Goal: Find specific page/section: Find specific page/section

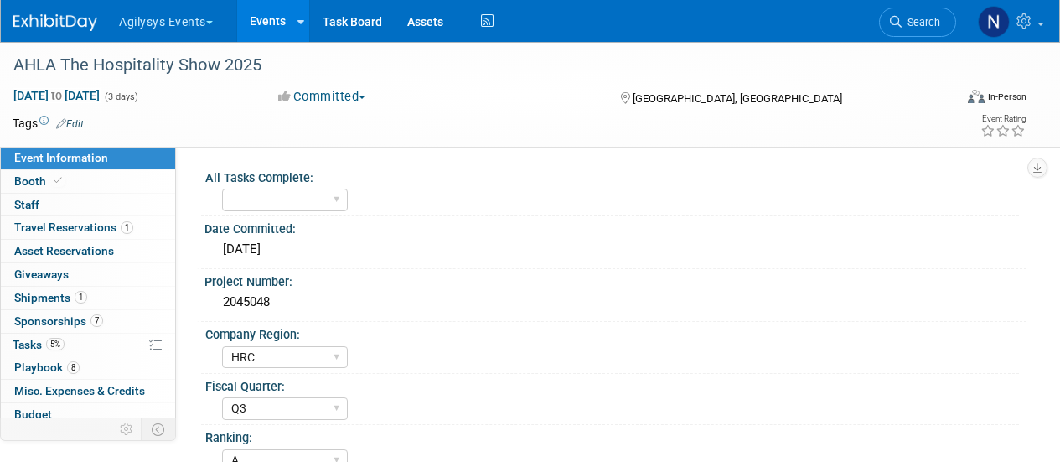
select select "HRC"
select select "Q3"
select select "A"
select select "Yes"
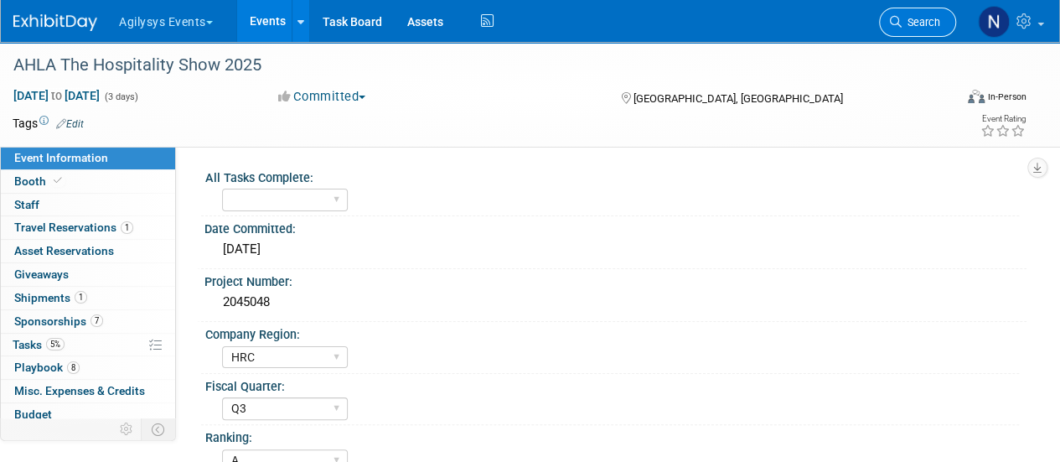
click at [925, 29] on link "Search" at bounding box center [917, 22] width 77 height 29
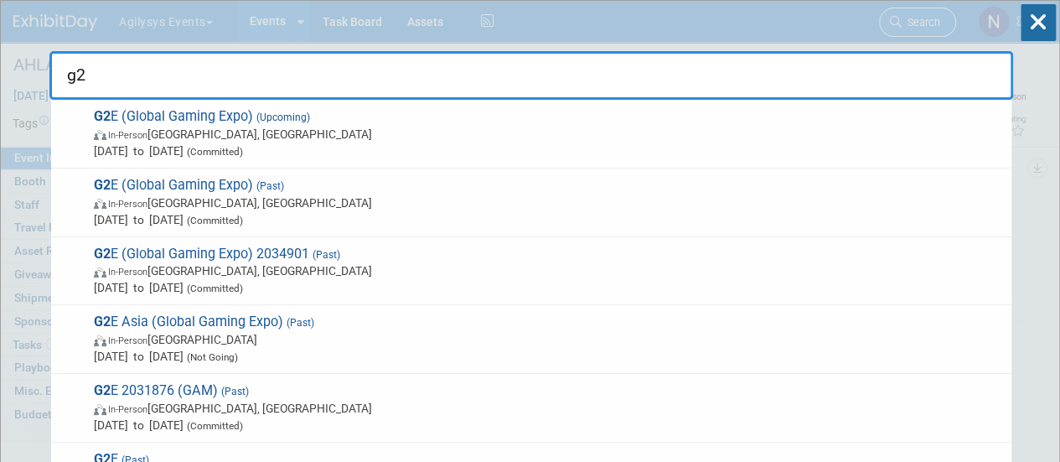
type input "g2e"
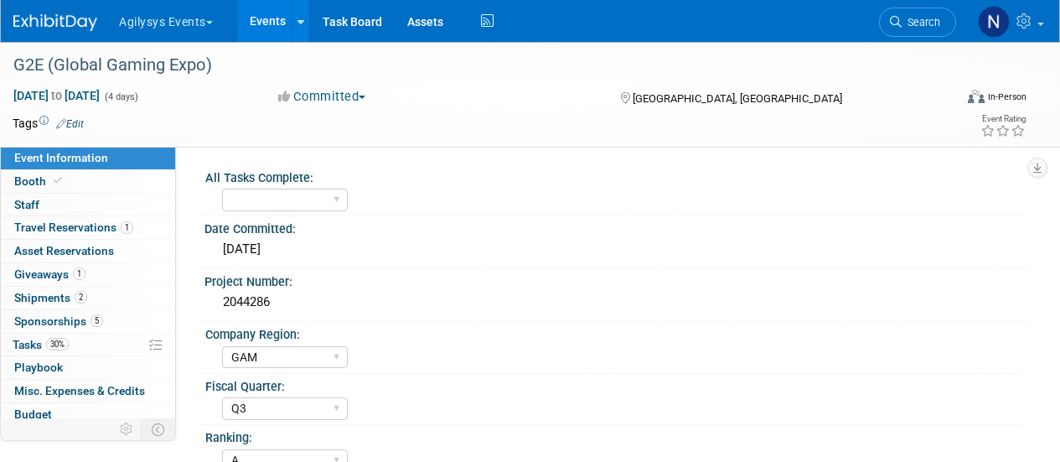
select select "GAM"
select select "Q3"
select select "A"
select select "Yes"
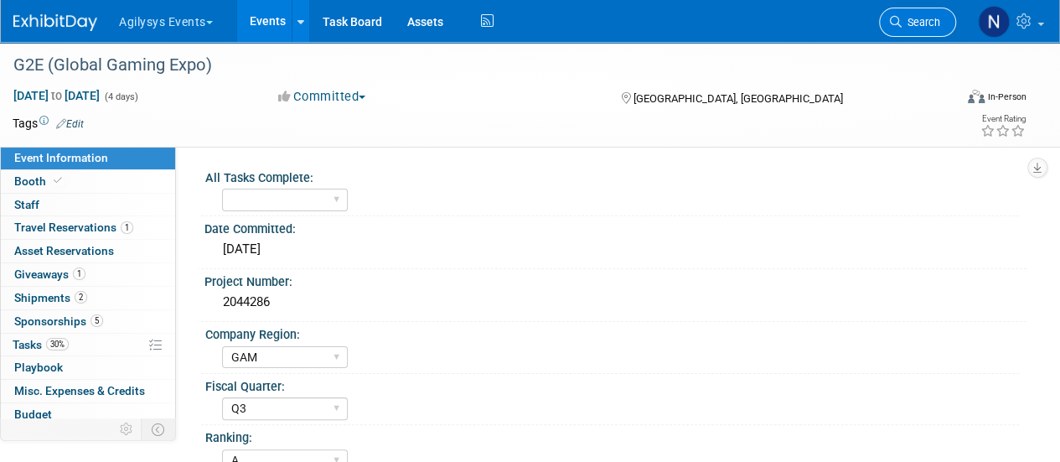
click at [927, 23] on span "Search" at bounding box center [921, 22] width 39 height 13
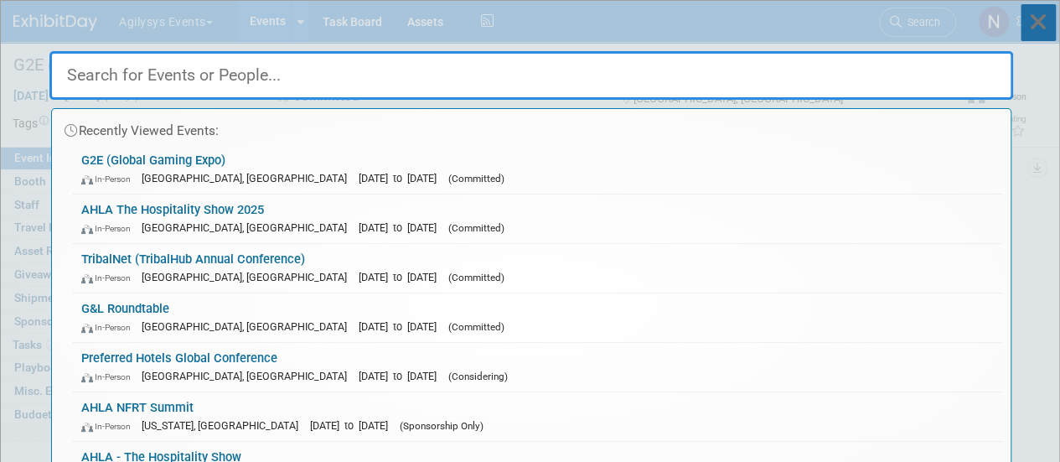
click at [1050, 23] on icon at bounding box center [1038, 22] width 35 height 37
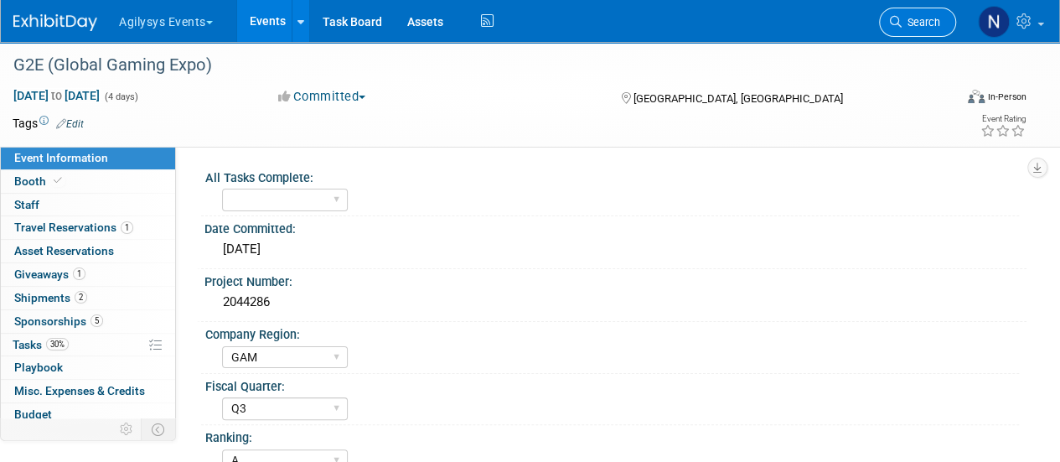
click at [914, 31] on link "Search" at bounding box center [917, 22] width 77 height 29
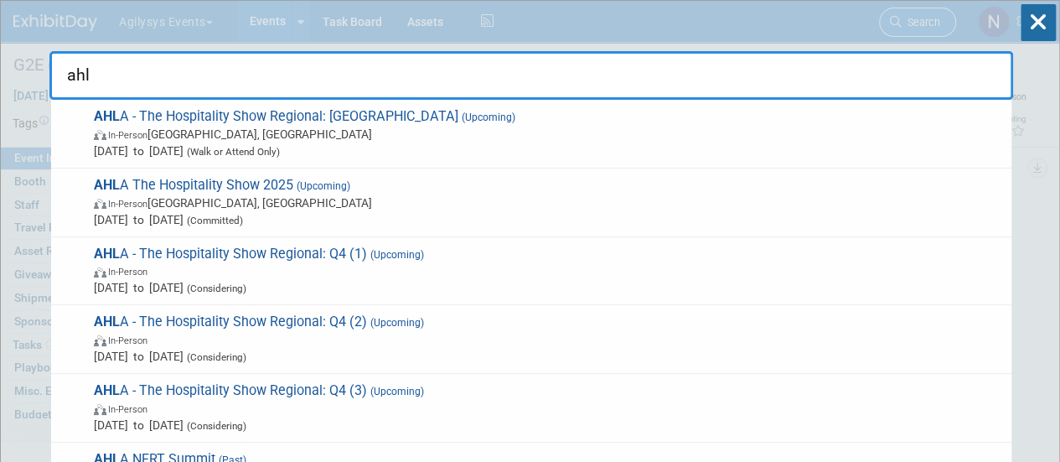
type input "ahla"
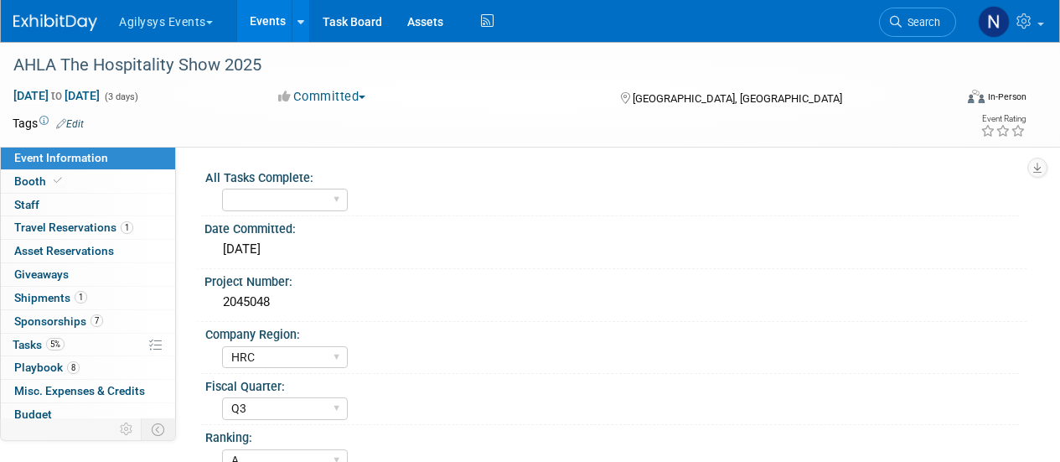
select select "HRC"
select select "Q3"
select select "A"
select select "Yes"
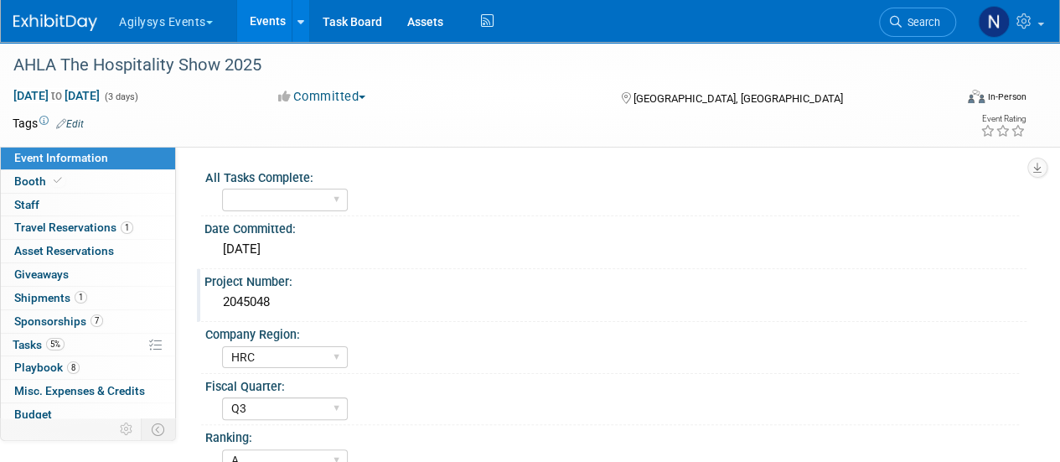
click at [236, 303] on div "2045048" at bounding box center [615, 302] width 797 height 26
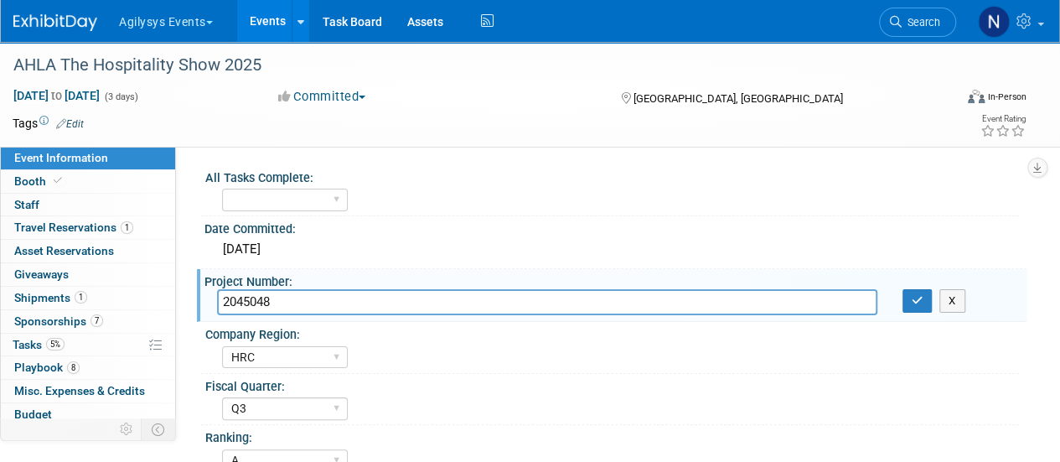
click at [236, 303] on input "2045048" at bounding box center [547, 302] width 661 height 26
